Goal: Task Accomplishment & Management: Manage account settings

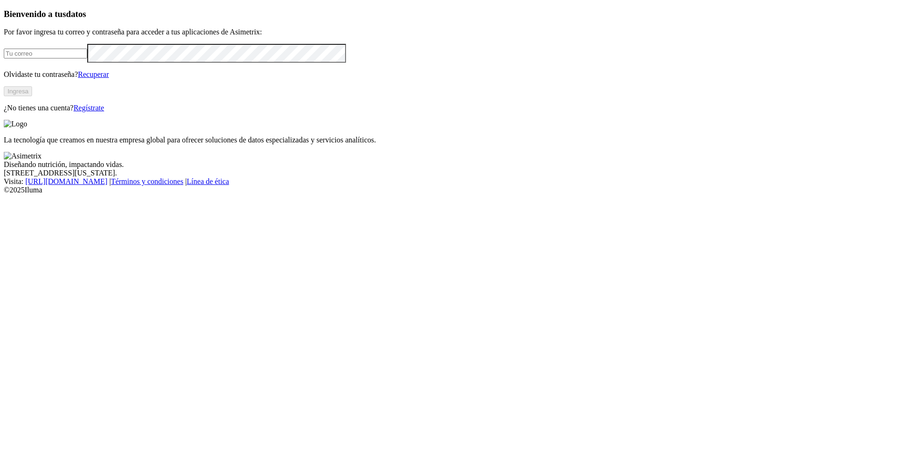
click at [87, 58] on input "email" at bounding box center [45, 54] width 83 height 10
paste input "agrolacarolina7@gmail.com"
type input "agrolacarolina7@gmail.com"
click at [32, 96] on button "Ingresa" at bounding box center [18, 91] width 28 height 10
